Goal: Task Accomplishment & Management: Use online tool/utility

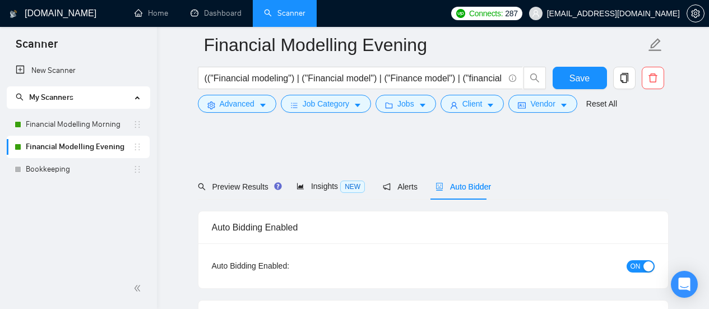
scroll to position [2928, 0]
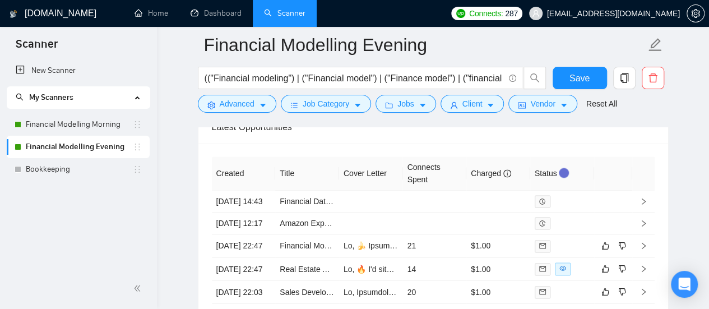
click at [119, 146] on link "Financial Modelling Evening" at bounding box center [79, 147] width 107 height 22
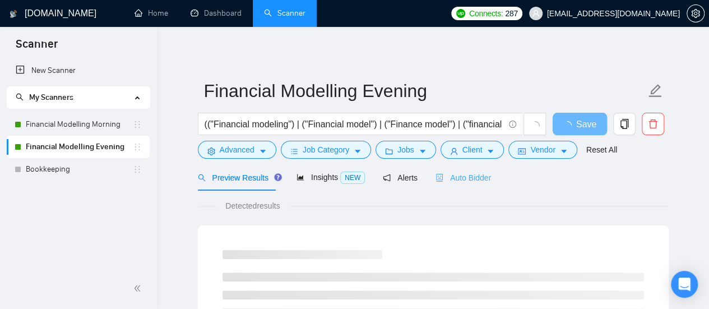
scroll to position [757, 0]
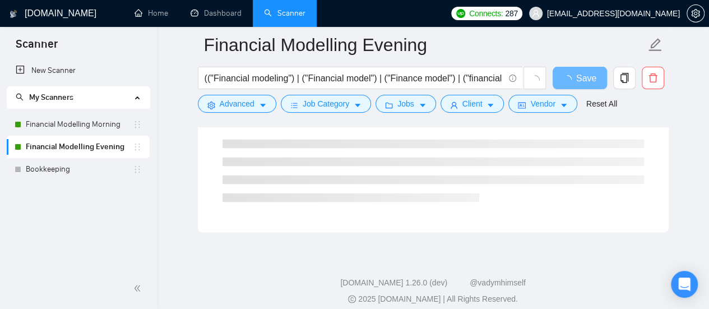
click at [464, 174] on ul at bounding box center [432, 170] width 421 height 63
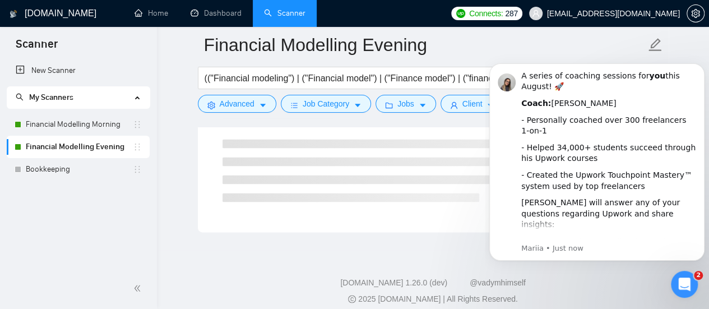
scroll to position [0, 0]
click at [598, 151] on div "- Helped 34,000+ students succeed through his Upwork courses" at bounding box center [608, 153] width 175 height 22
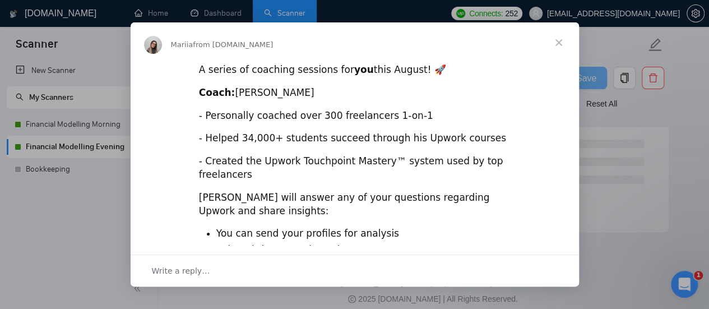
click at [557, 43] on span "Close" at bounding box center [559, 42] width 40 height 40
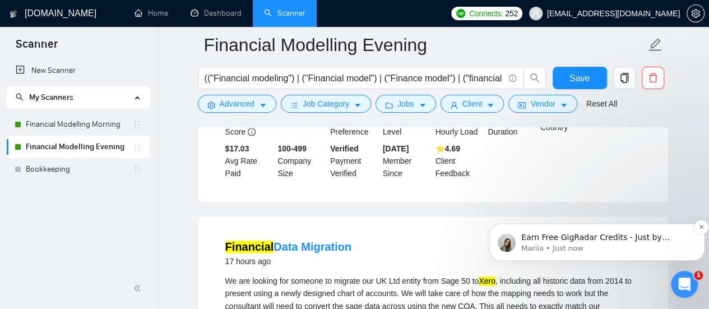
click at [602, 241] on p "Earn Free GigRadar Credits - Just by Sharing Your Story! 💬 Want more credits fo…" at bounding box center [605, 237] width 169 height 11
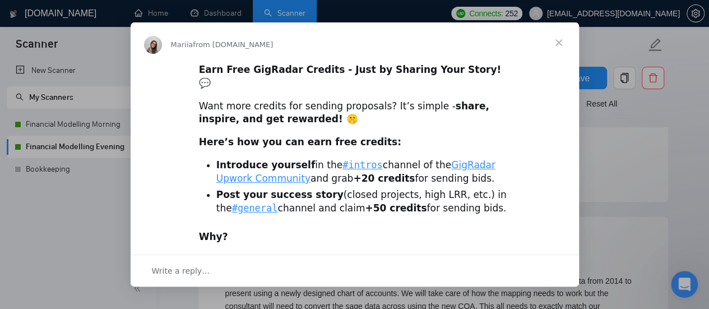
click at [559, 45] on span "Close" at bounding box center [559, 42] width 40 height 40
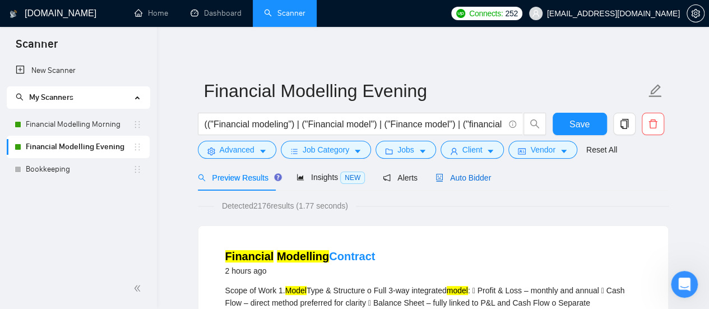
click at [466, 171] on div "Auto Bidder" at bounding box center [462, 177] width 55 height 12
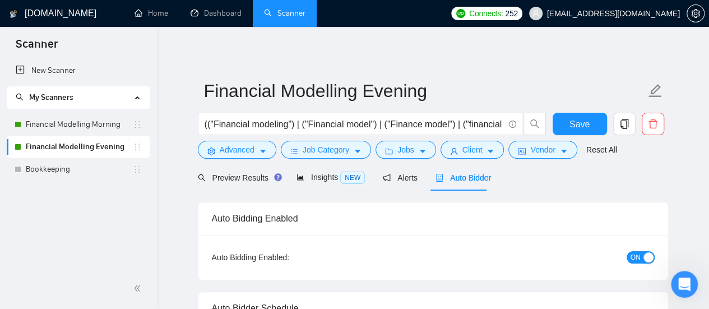
radio input "false"
radio input "true"
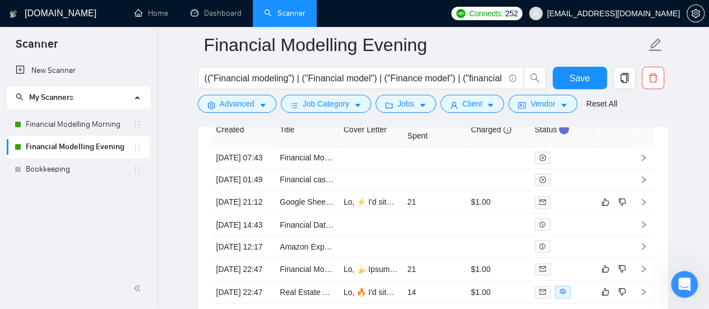
scroll to position [3241, 0]
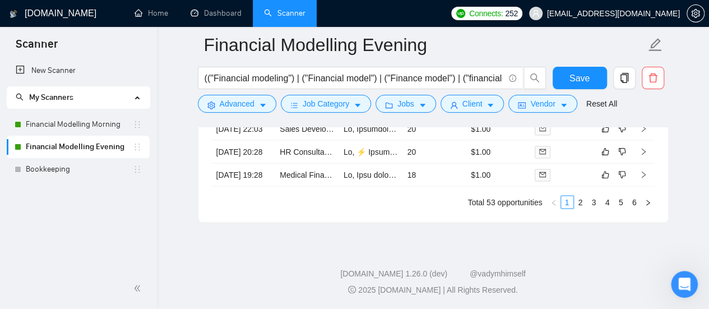
click at [493, 283] on div "GigRadar.io 1.26.0 (dev) @vadymhimself 2025 GigRadar.io | All Rights Reserved." at bounding box center [433, 281] width 552 height 28
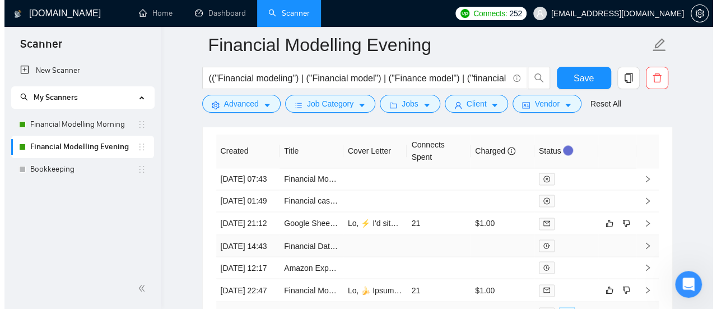
scroll to position [2928, 0]
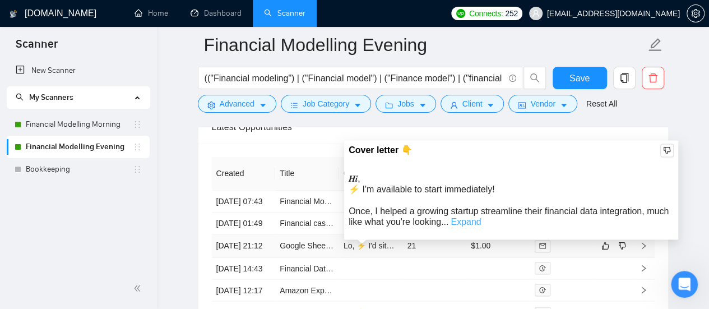
click at [466, 220] on link "Expand" at bounding box center [466, 222] width 30 height 10
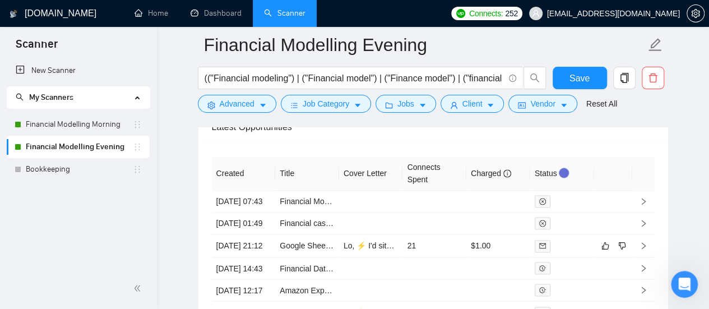
click at [307, 244] on link "Google Sheet Financial Modeler + Airtable Design Expert" at bounding box center [379, 245] width 198 height 9
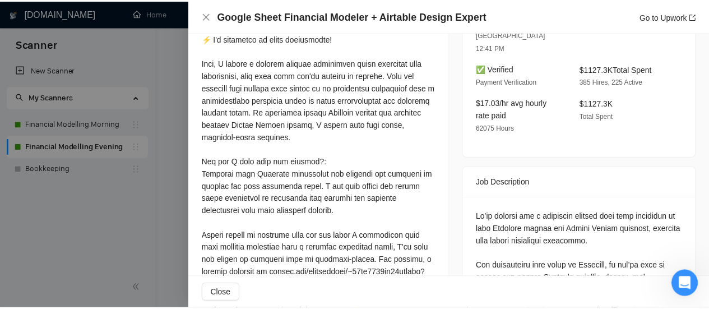
scroll to position [120, 0]
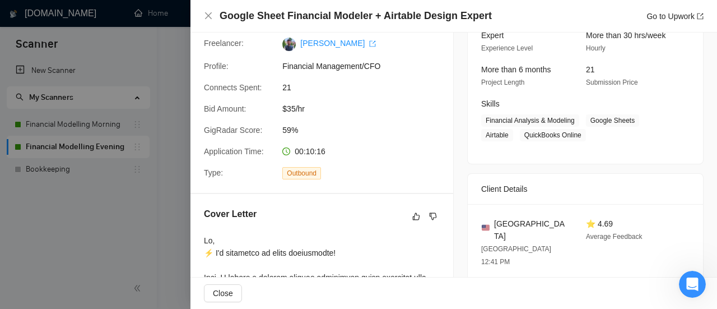
click at [123, 249] on div at bounding box center [358, 154] width 717 height 309
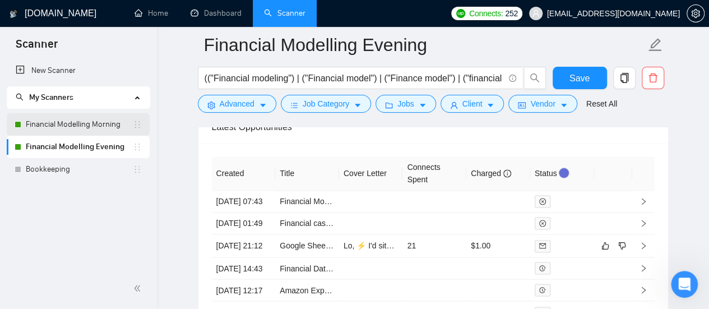
click at [81, 132] on link "Financial Modelling Morning" at bounding box center [79, 124] width 107 height 22
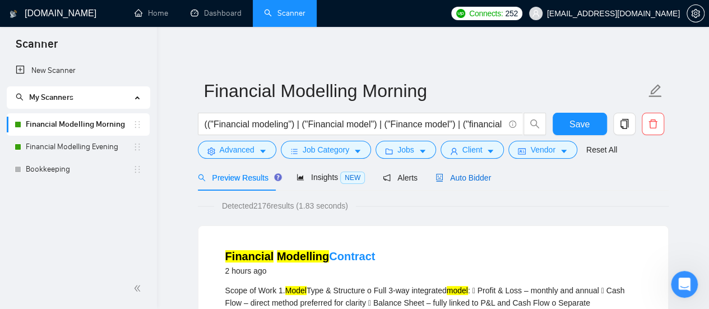
click at [480, 180] on span "Auto Bidder" at bounding box center [462, 177] width 55 height 9
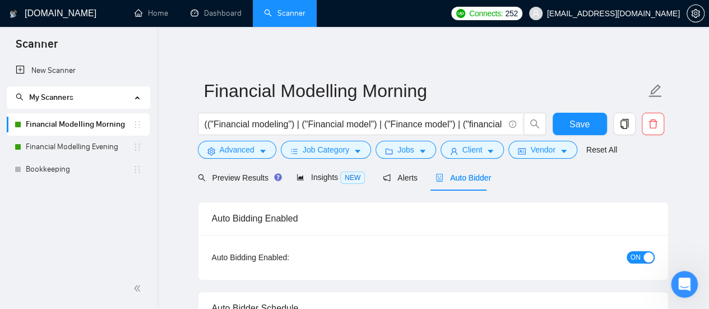
radio input "false"
radio input "true"
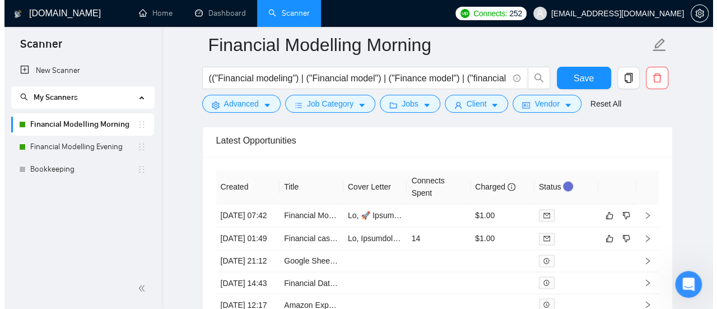
scroll to position [2915, 0]
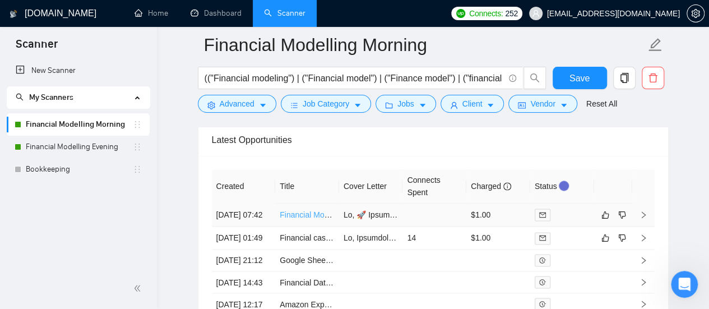
click at [289, 210] on link "Financial Modelling Contract" at bounding box center [329, 214] width 99 height 9
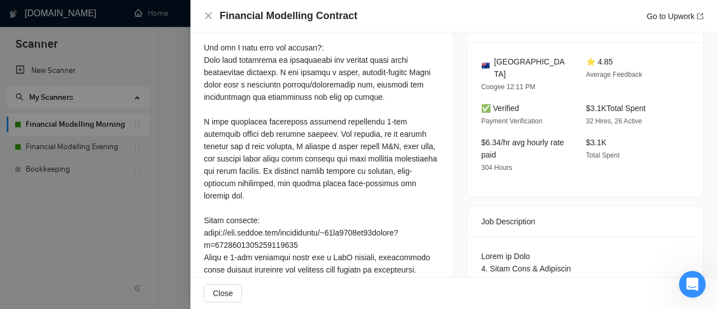
scroll to position [312, 0]
click at [25, 256] on div at bounding box center [358, 154] width 717 height 309
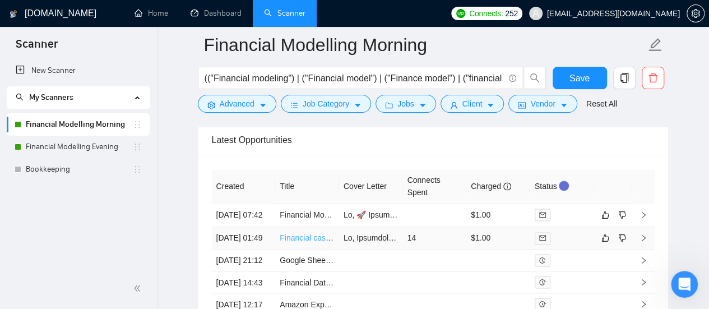
click at [291, 233] on link "Financial cash flow modeling" at bounding box center [330, 237] width 100 height 9
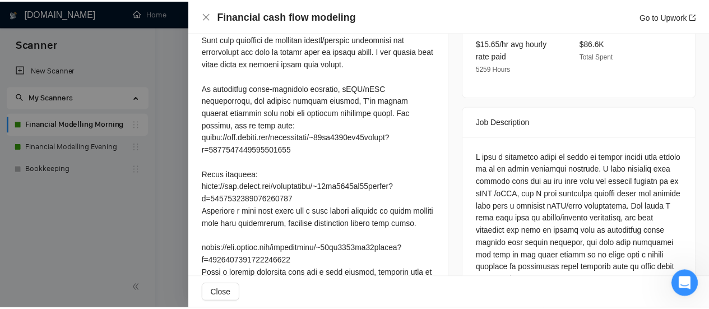
scroll to position [391, 0]
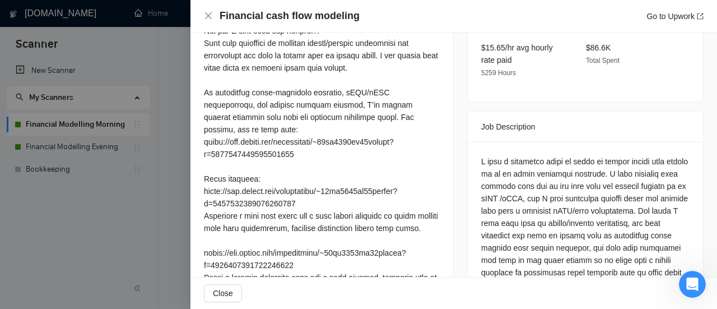
click at [81, 224] on div at bounding box center [358, 154] width 717 height 309
